Goal: Task Accomplishment & Management: Use online tool/utility

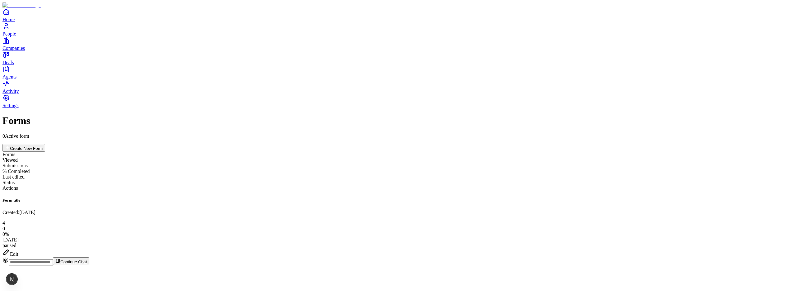
click at [756, 248] on div "Edit" at bounding box center [398, 252] width 792 height 9
click at [761, 248] on div "Edit" at bounding box center [398, 252] width 792 height 9
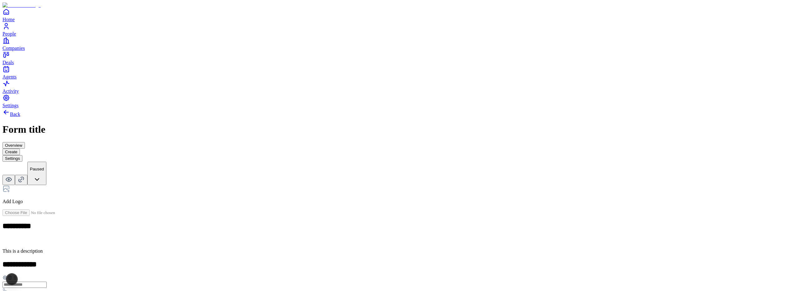
click at [22, 155] on button "Settings" at bounding box center [12, 158] width 20 height 7
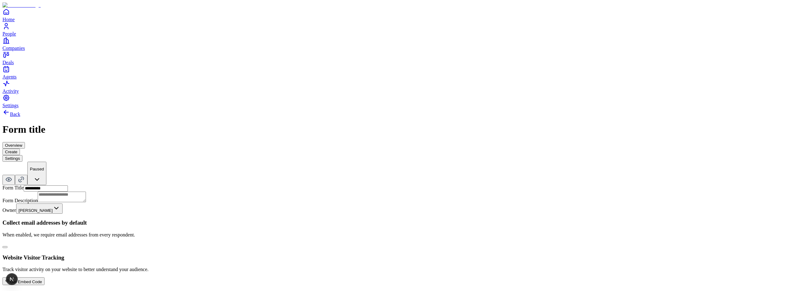
click at [44, 277] on button "Get Embed Code" at bounding box center [23, 281] width 42 height 8
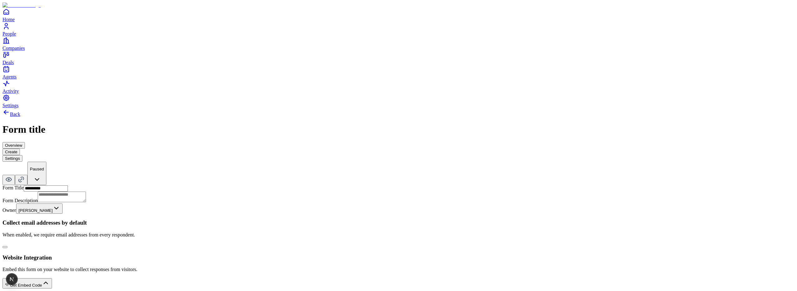
click at [52, 278] on button "Get Embed Code" at bounding box center [26, 283] width 49 height 10
click at [42, 255] on div "Get Embed Code" at bounding box center [23, 258] width 37 height 6
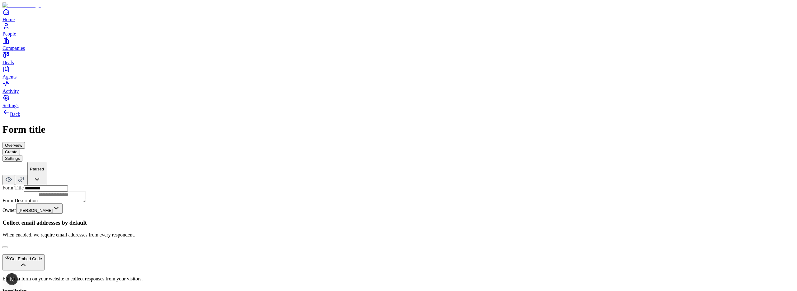
click at [44, 254] on button "Get Embed Code" at bounding box center [23, 262] width 42 height 16
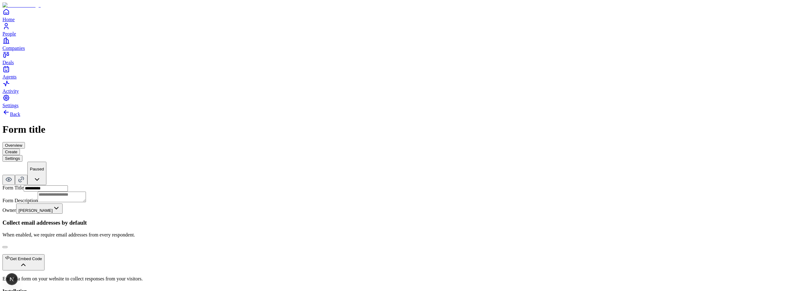
click at [433, 177] on div "**********" at bounding box center [398, 271] width 792 height 327
click at [42, 255] on div "Get Embed Code" at bounding box center [23, 258] width 37 height 6
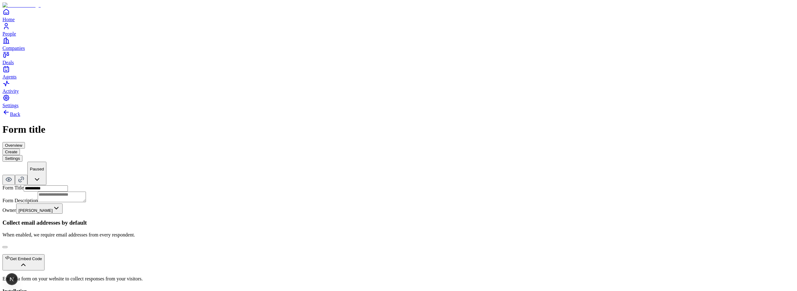
scroll to position [0, 0]
click at [83, 232] on p "When enabled, we require email addresses from every respondent." at bounding box center [398, 235] width 792 height 6
click at [44, 254] on button "Get Embed Code" at bounding box center [23, 262] width 42 height 16
click at [260, 197] on div "Form Description Owner [PERSON_NAME] Collect email addresses by default When en…" at bounding box center [398, 248] width 792 height 115
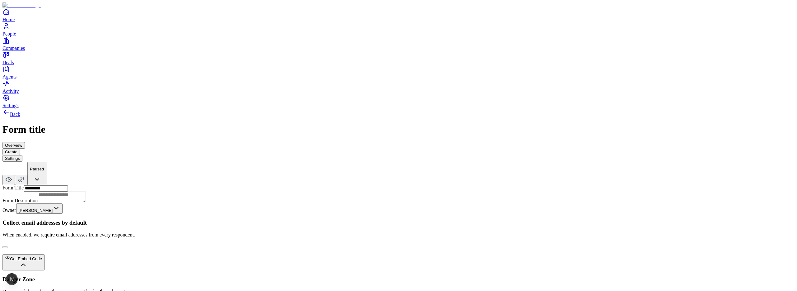
click at [44, 254] on button "Get Embed Code" at bounding box center [23, 262] width 42 height 16
click at [452, 155] on div "**********" at bounding box center [398, 271] width 792 height 327
click at [44, 254] on button "Get Embed Code" at bounding box center [23, 262] width 42 height 16
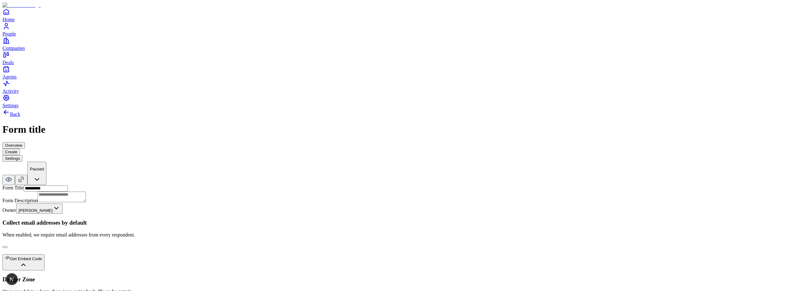
click at [42, 255] on div "Get Embed Code" at bounding box center [23, 258] width 37 height 6
